Goal: Navigation & Orientation: Find specific page/section

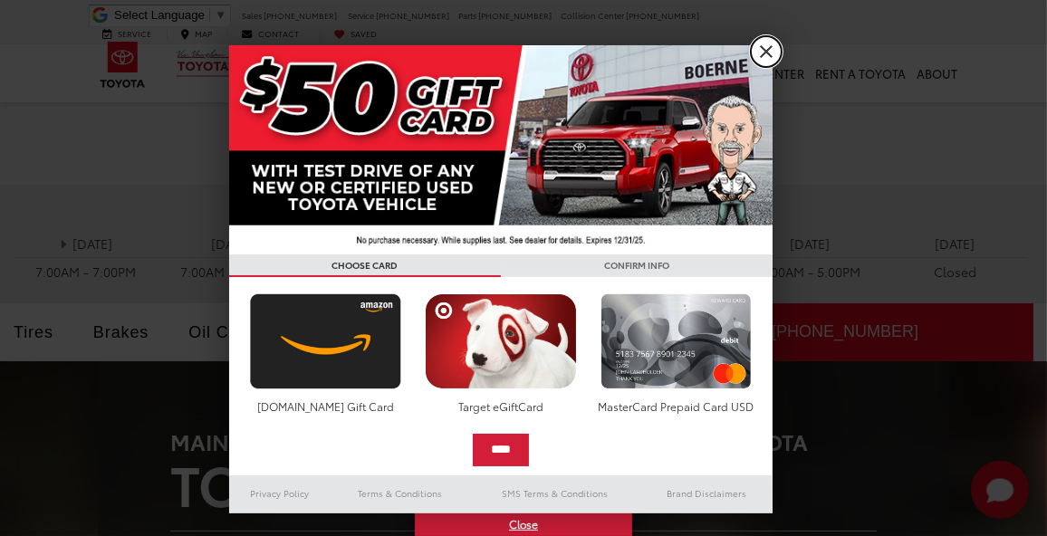
click at [761, 53] on link "X" at bounding box center [766, 51] width 31 height 31
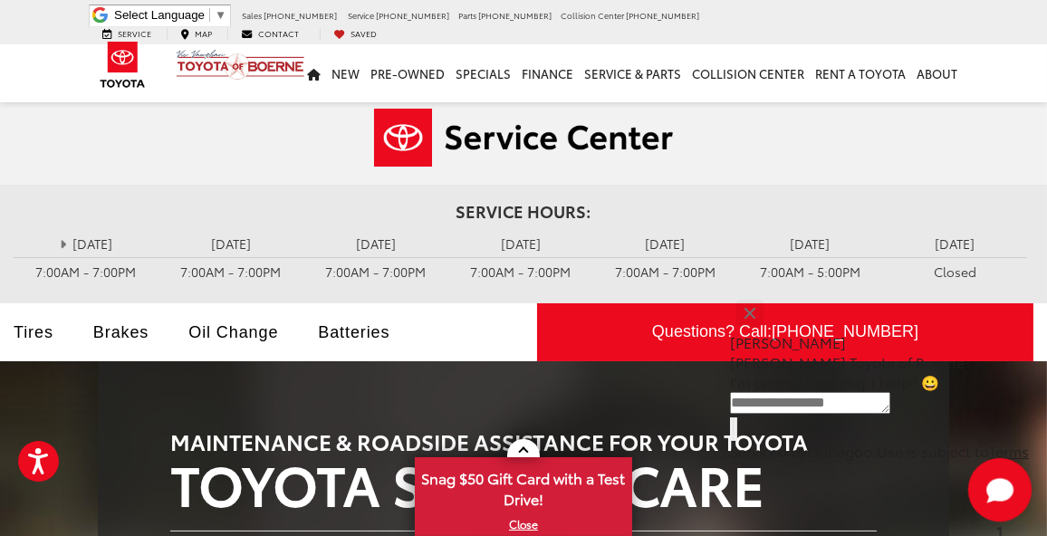
click at [971, 493] on icon "Start Chat" at bounding box center [1000, 490] width 58 height 58
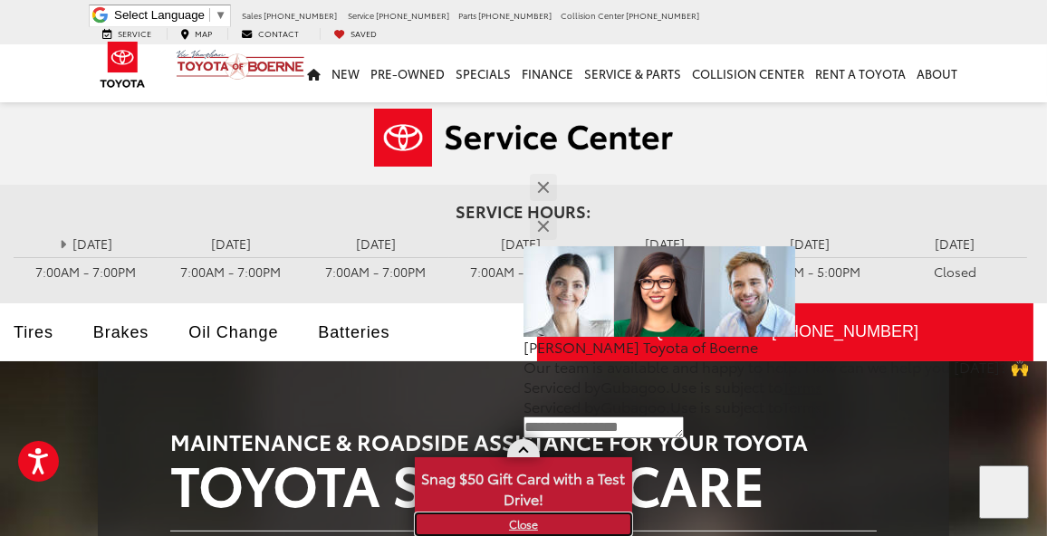
click at [522, 523] on link "X" at bounding box center [524, 524] width 214 height 20
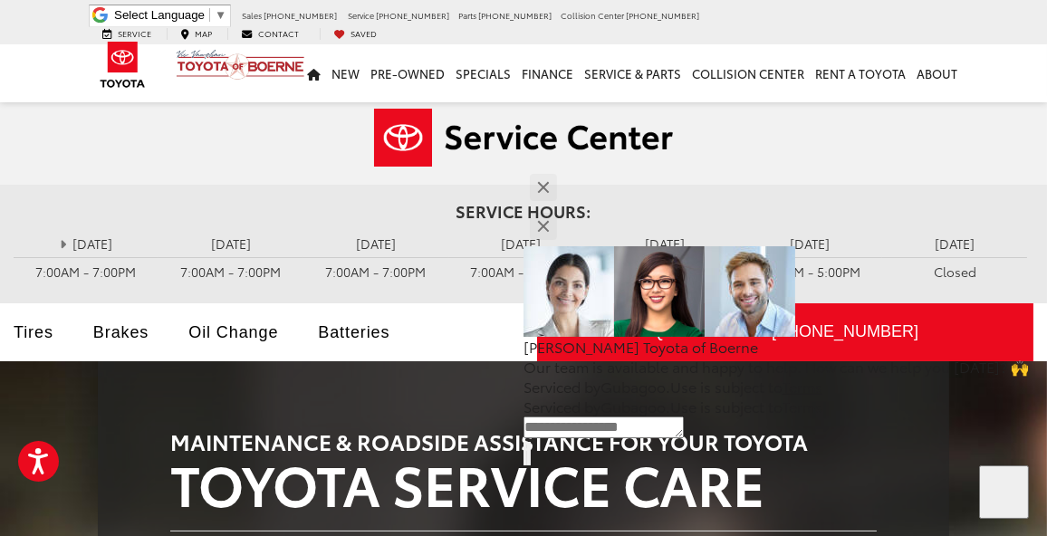
click at [978, 216] on div "[PERSON_NAME] Toyota of Boerne Our team is available and happy to help. How can…" at bounding box center [775, 316] width 505 height 297
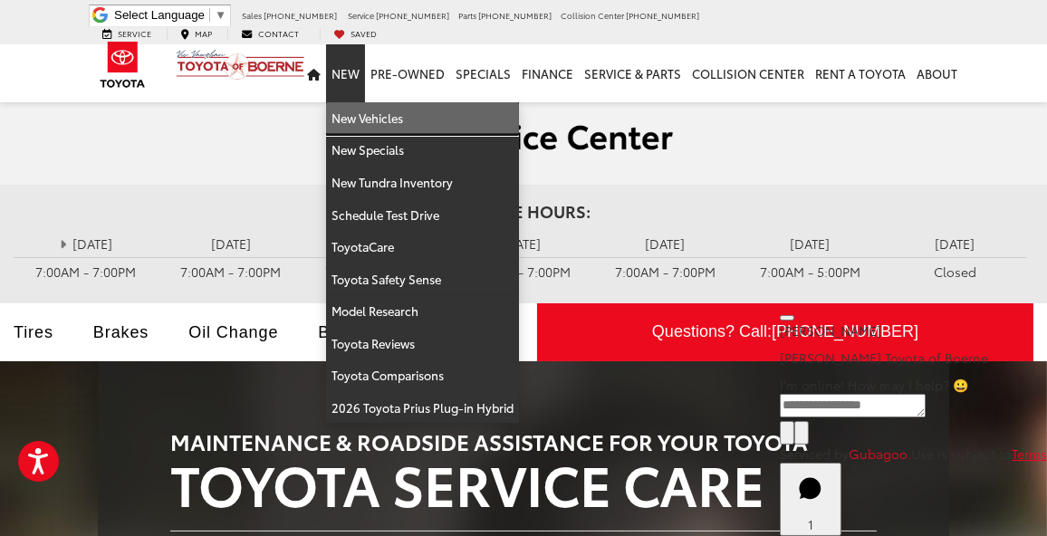
click at [348, 102] on link "New Vehicles" at bounding box center [422, 118] width 193 height 33
